Goal: Task Accomplishment & Management: Manage account settings

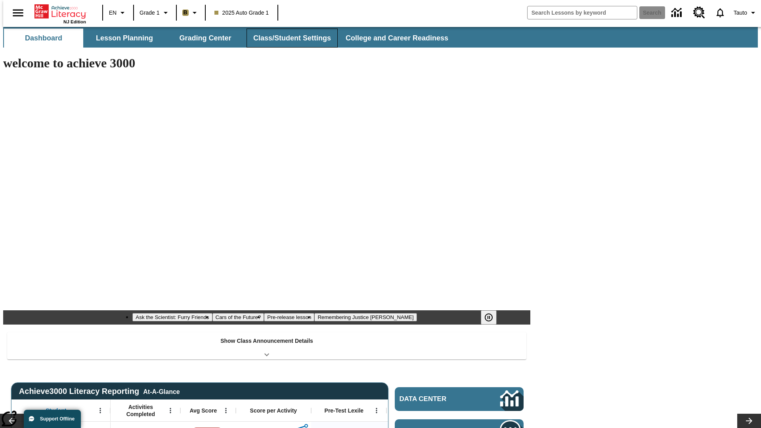
click at [288, 38] on button "Class/Student Settings" at bounding box center [291, 38] width 91 height 19
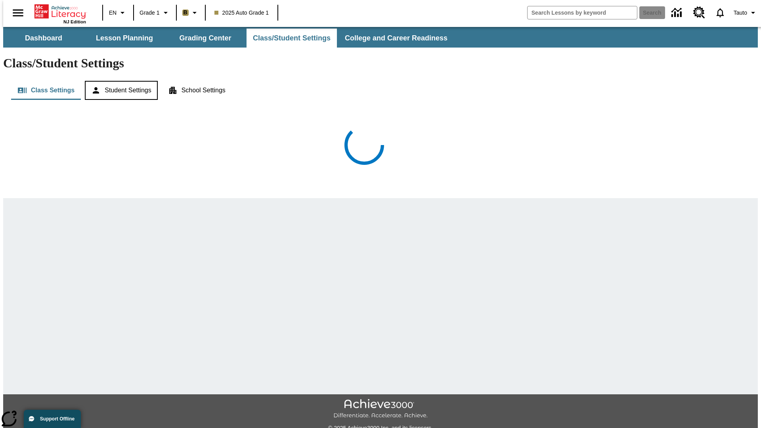
click at [119, 81] on button "Student Settings" at bounding box center [121, 90] width 73 height 19
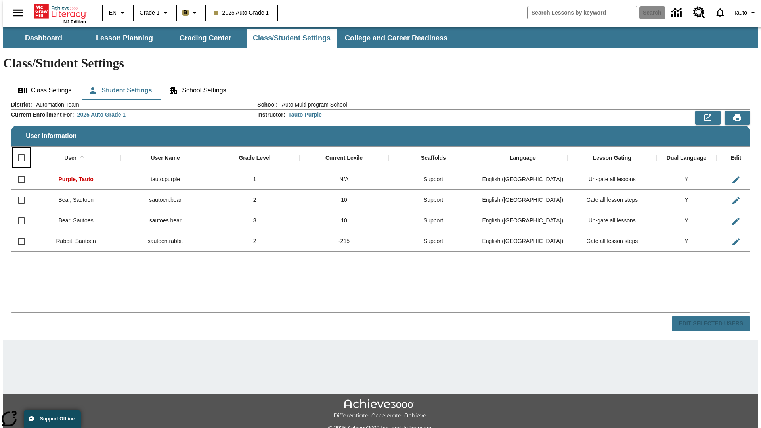
click at [18, 149] on input "Select all rows" at bounding box center [21, 157] width 17 height 17
checkbox input "true"
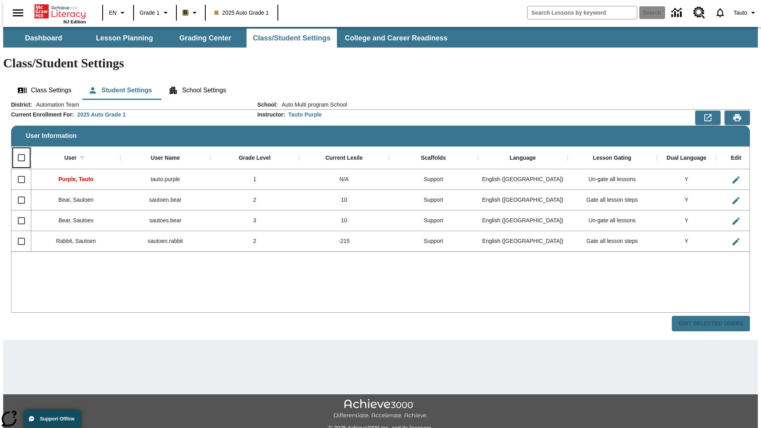
checkbox input "true"
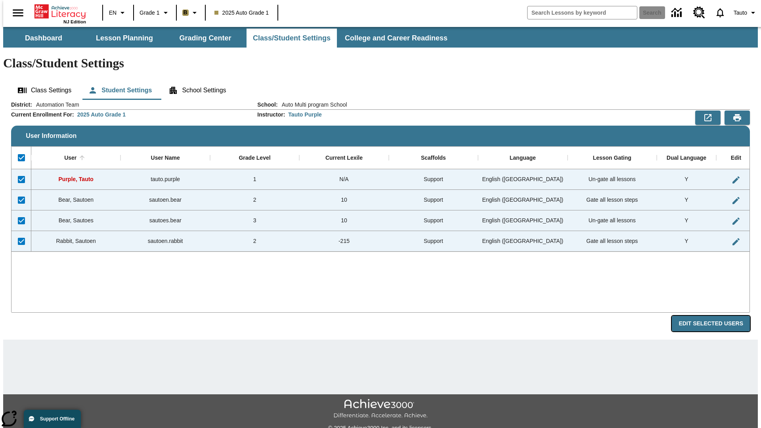
click at [717, 316] on button "Edit Selected Users" at bounding box center [711, 323] width 78 height 15
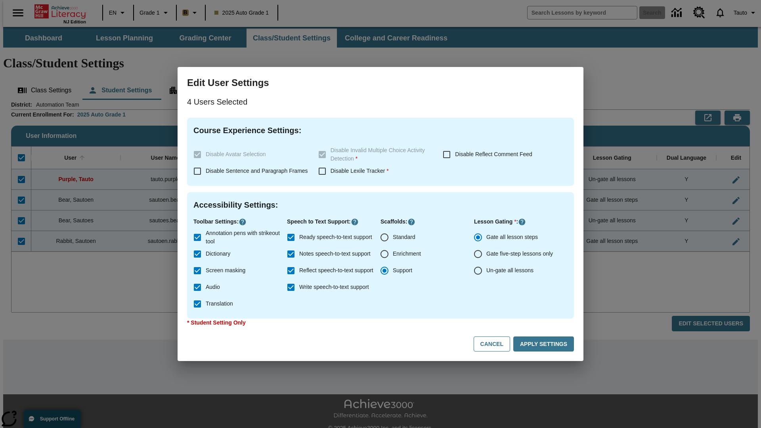
click at [384, 254] on input "Enrichment" at bounding box center [384, 254] width 17 height 17
click at [495, 344] on button "Cancel" at bounding box center [491, 343] width 36 height 15
radio input "false"
radio input "true"
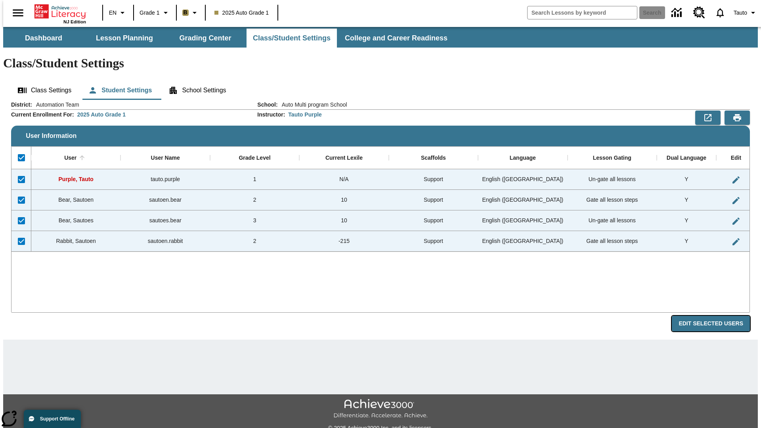
click at [717, 316] on button "Edit Selected Users" at bounding box center [711, 323] width 78 height 15
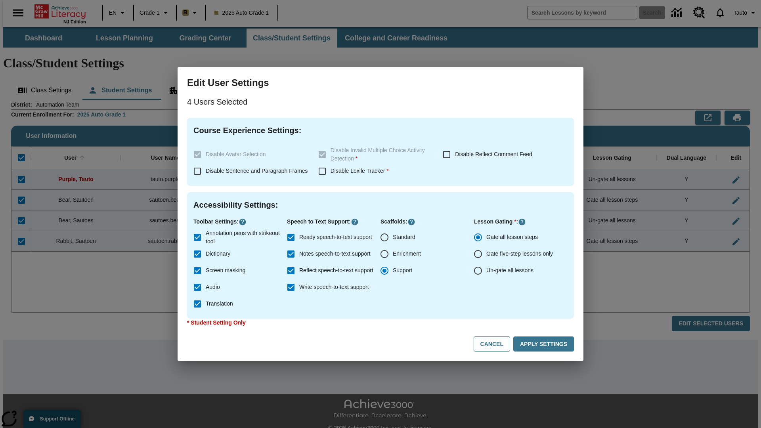
click at [384, 254] on input "Enrichment" at bounding box center [384, 254] width 17 height 17
radio input "true"
click at [545, 344] on button "Apply Settings" at bounding box center [543, 343] width 61 height 15
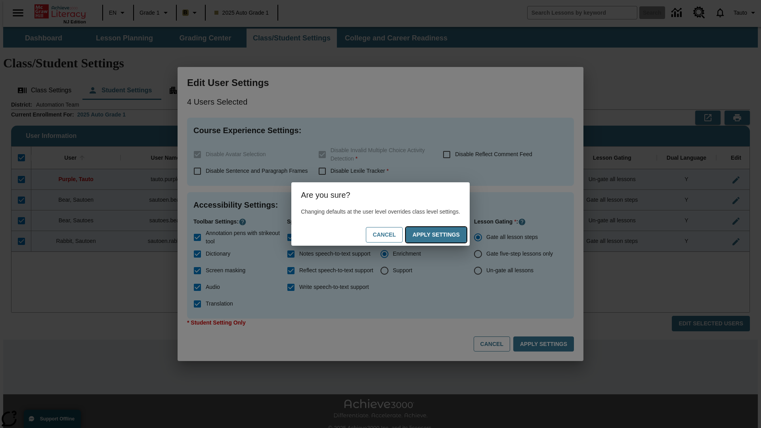
click at [444, 235] on button "Apply Settings" at bounding box center [436, 234] width 61 height 15
checkbox input "false"
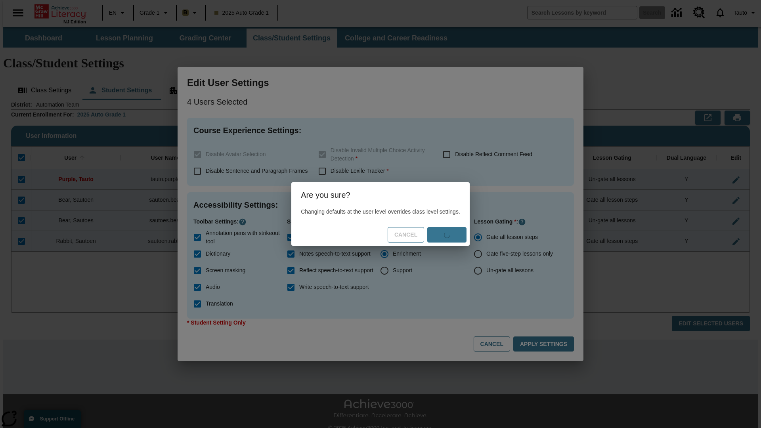
checkbox input "false"
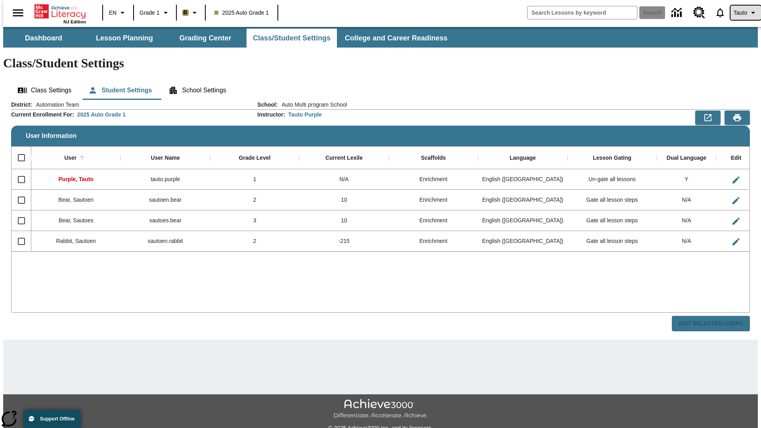
click at [741, 13] on span "Tauto" at bounding box center [739, 13] width 13 height 8
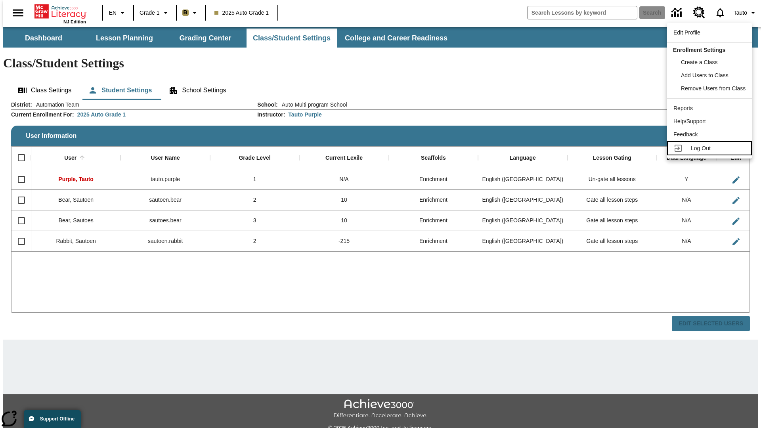
click at [710, 148] on span "Log Out" at bounding box center [701, 148] width 20 height 6
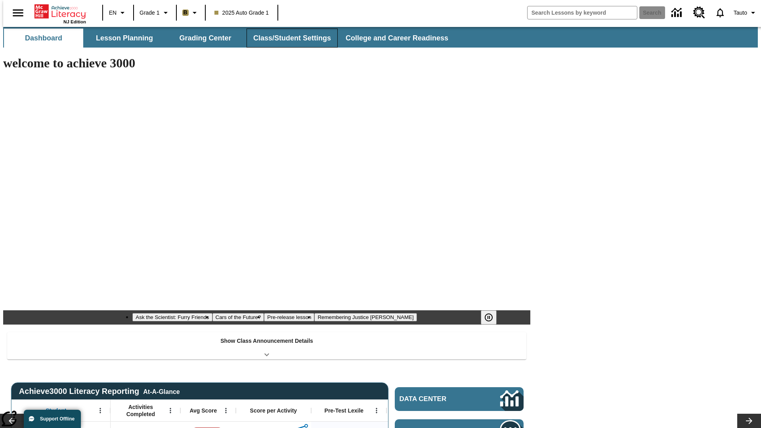
click at [288, 38] on button "Class/Student Settings" at bounding box center [291, 38] width 91 height 19
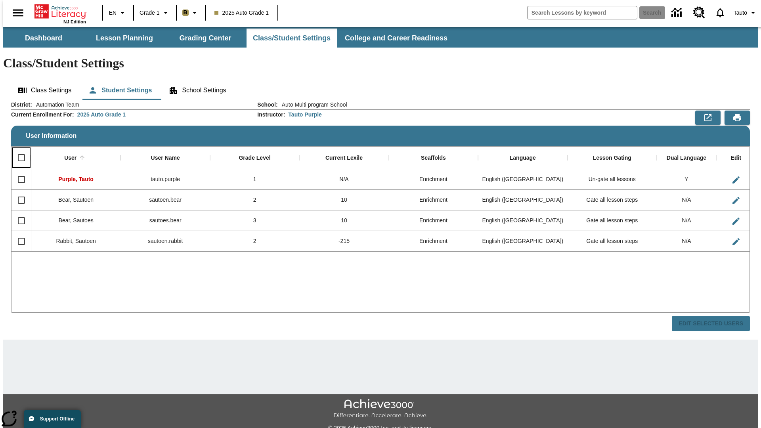
click at [18, 149] on input "Select all rows" at bounding box center [21, 157] width 17 height 17
checkbox input "true"
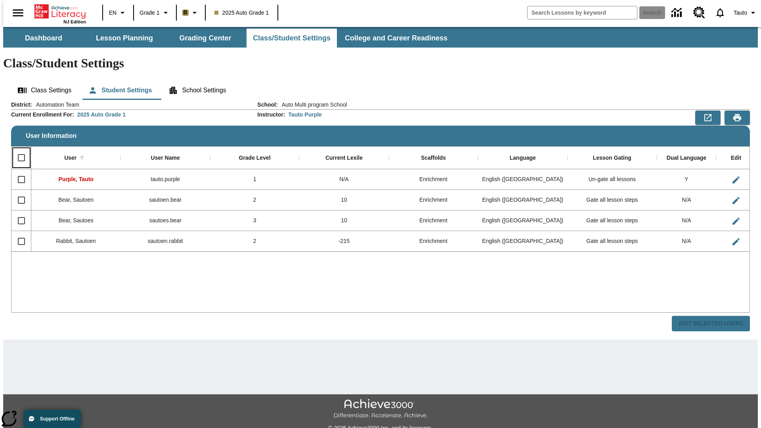
checkbox input "true"
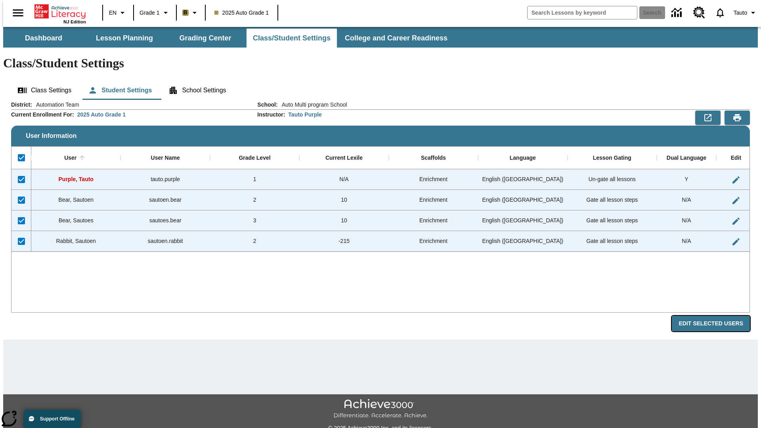
click at [717, 316] on button "Edit Selected Users" at bounding box center [711, 323] width 78 height 15
